Goal: Task Accomplishment & Management: Manage account settings

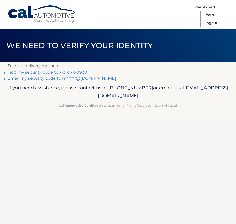
click at [55, 80] on link "Email my security code to n*******@[DOMAIN_NAME]" at bounding box center [62, 78] width 108 height 5
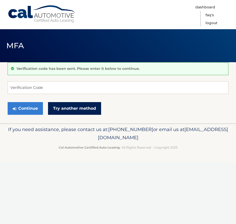
click at [60, 110] on link "Try another method" at bounding box center [74, 108] width 53 height 13
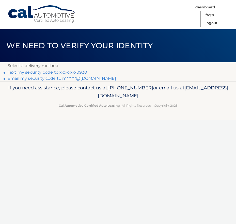
click at [53, 72] on link "Text my security code to xxx-xxx-0930" at bounding box center [48, 72] width 80 height 5
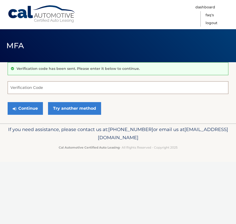
click at [54, 82] on input "Verification Code" at bounding box center [118, 87] width 221 height 13
type input "138679"
click at [37, 104] on button "Continue" at bounding box center [25, 108] width 35 height 13
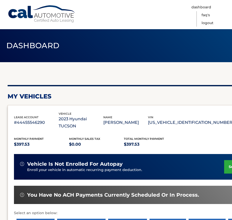
scroll to position [0, 42]
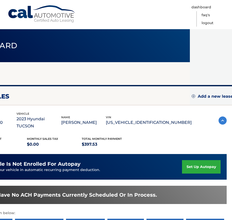
drag, startPoint x: 88, startPoint y: 103, endPoint x: 131, endPoint y: 105, distance: 43.3
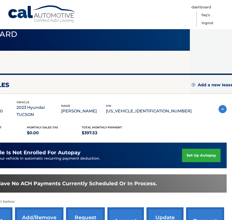
scroll to position [13, 12]
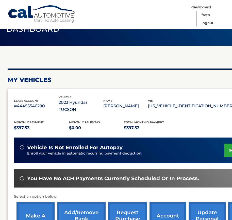
drag, startPoint x: 146, startPoint y: 97, endPoint x: 100, endPoint y: 107, distance: 47.2
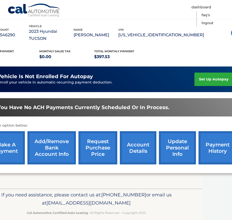
scroll to position [88, 42]
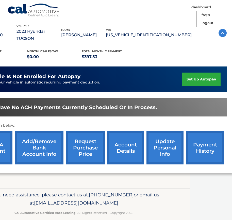
drag, startPoint x: 108, startPoint y: 169, endPoint x: 131, endPoint y: 168, distance: 23.1
click at [201, 145] on link "payment history" at bounding box center [205, 147] width 38 height 33
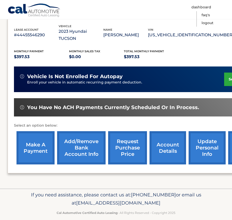
drag, startPoint x: 103, startPoint y: 124, endPoint x: 52, endPoint y: 124, distance: 50.8
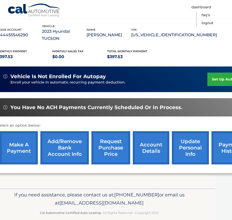
scroll to position [88, 42]
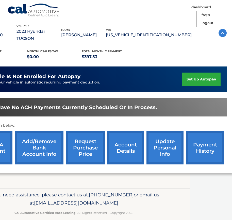
drag, startPoint x: 92, startPoint y: 118, endPoint x: 124, endPoint y: 122, distance: 31.5
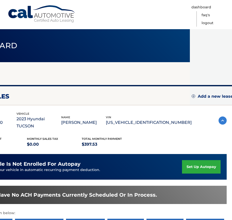
scroll to position [0, 32]
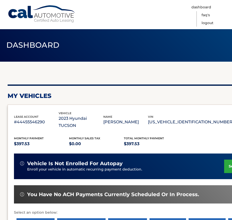
drag, startPoint x: 139, startPoint y: 104, endPoint x: 84, endPoint y: 108, distance: 55.0
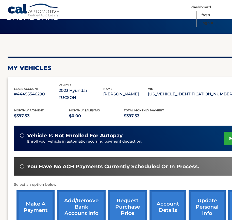
scroll to position [88, 0]
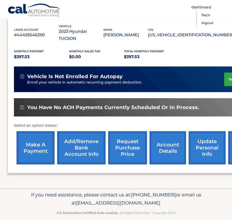
click at [114, 134] on link "request purchase price" at bounding box center [127, 147] width 39 height 33
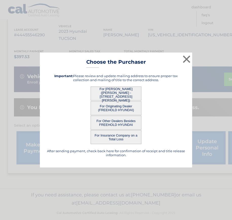
scroll to position [84, 0]
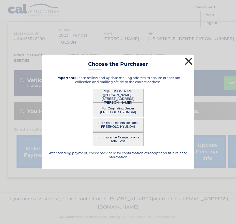
click at [189, 61] on button "×" at bounding box center [189, 61] width 10 height 10
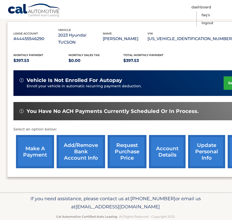
drag, startPoint x: 181, startPoint y: 117, endPoint x: 191, endPoint y: 121, distance: 10.8
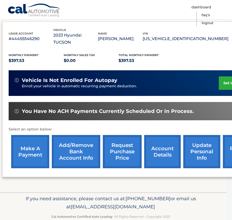
click at [164, 137] on link "account details" at bounding box center [162, 151] width 37 height 33
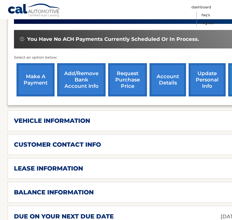
scroll to position [203, 0]
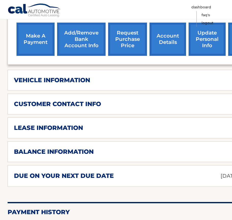
click at [70, 172] on h2 "due on your next due date" at bounding box center [64, 176] width 100 height 8
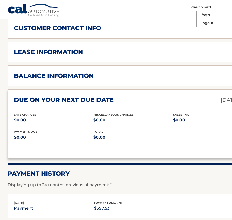
scroll to position [279, 0]
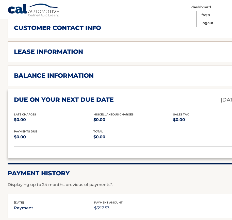
click at [73, 65] on div "balance information Payments Received 32 Payments Remaining 7 Next Payment will…" at bounding box center [134, 75] width 252 height 21
click at [75, 48] on h2 "lease information" at bounding box center [48, 52] width 69 height 8
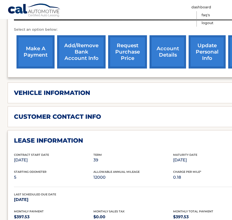
scroll to position [178, 0]
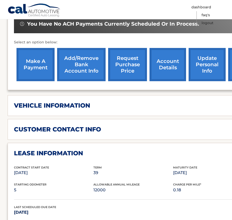
click at [72, 105] on div "vehicle information vehicle Year [DATE] vehicle make Hyundai vehicle model [GEO…" at bounding box center [134, 105] width 252 height 21
click at [76, 102] on h2 "vehicle information" at bounding box center [52, 106] width 76 height 8
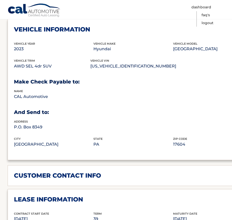
scroll to position [330, 0]
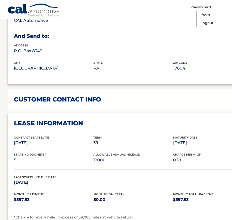
click at [79, 96] on h2 "customer contact info" at bounding box center [57, 100] width 87 height 8
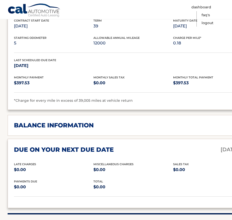
scroll to position [610, 0]
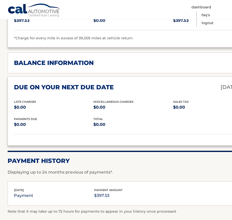
click at [84, 59] on h2 "balance information" at bounding box center [54, 63] width 80 height 8
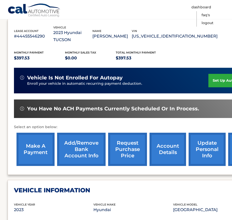
scroll to position [203, 0]
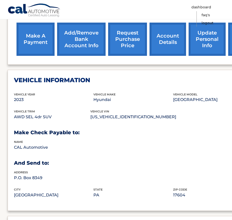
click at [48, 32] on link "make a payment" at bounding box center [36, 39] width 38 height 33
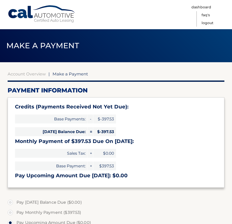
select select "NmQ0NGM0NDQtZDdmZS00Nzg3LTk3ODUtZmUyY2NkM2VmYjY4"
